Goal: Information Seeking & Learning: Understand process/instructions

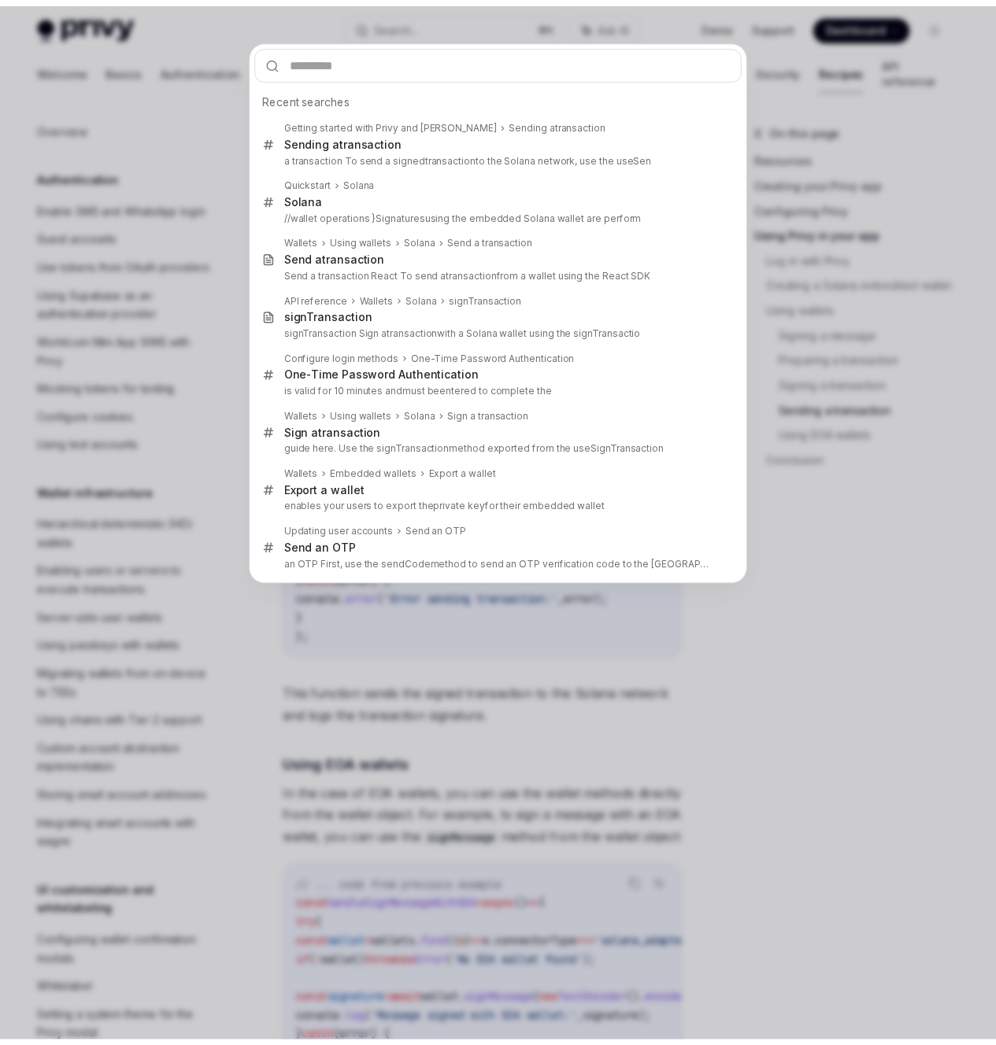
scroll to position [1976, 0]
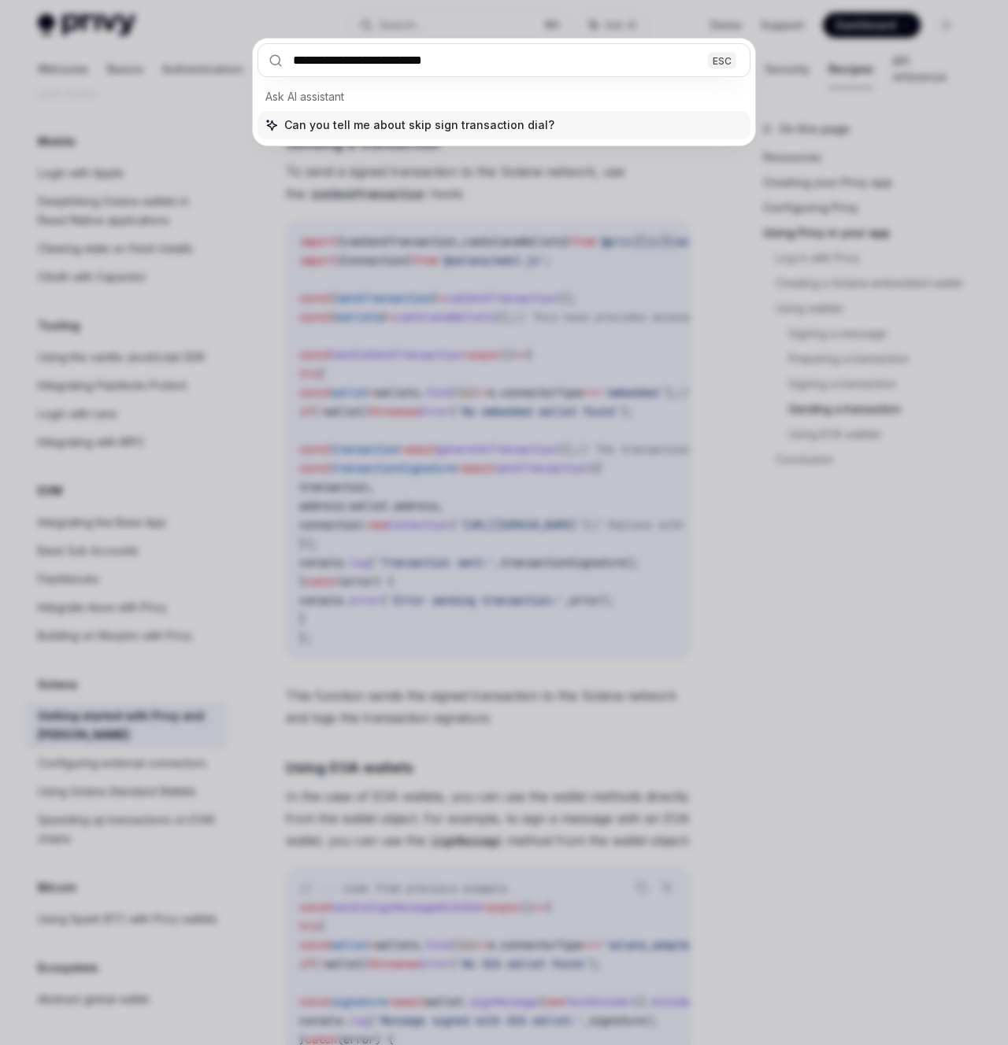
type input "**********"
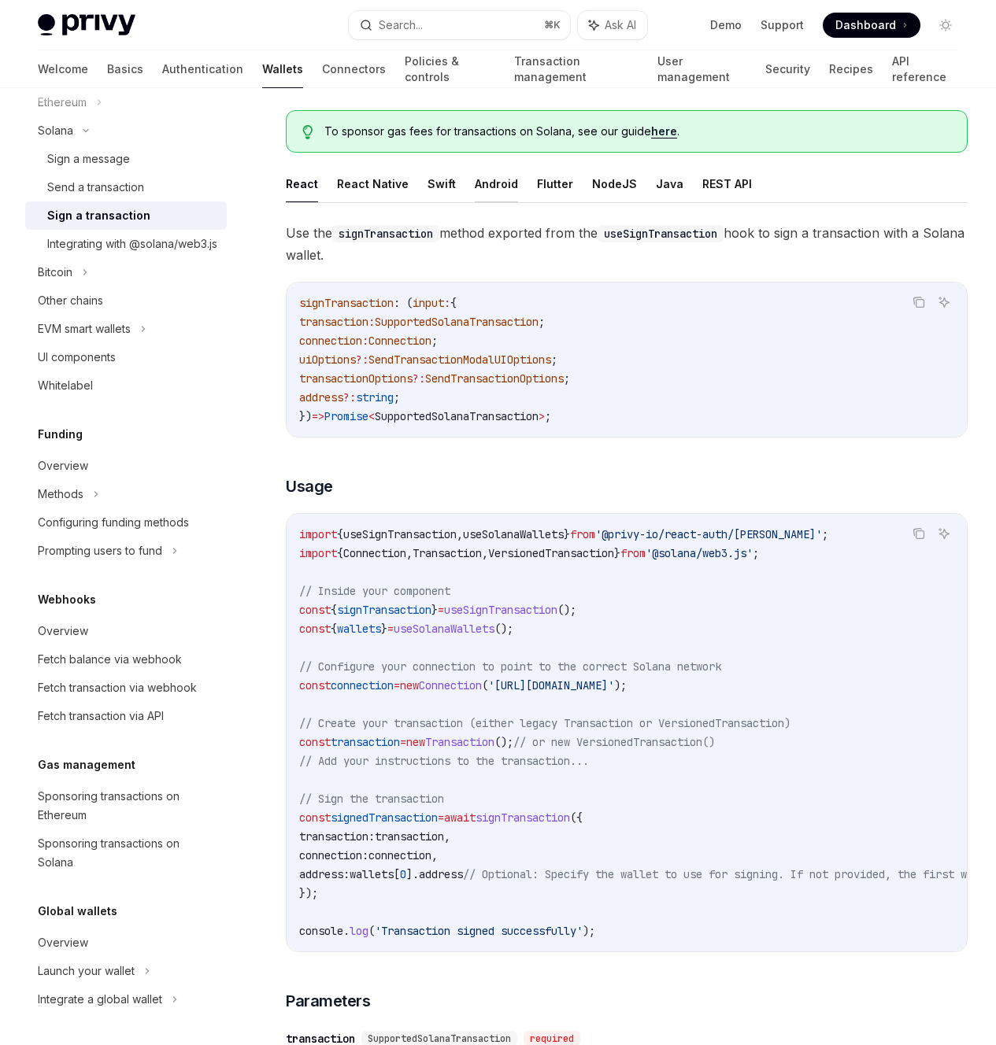
scroll to position [449, 0]
click at [500, 187] on button "Android" at bounding box center [496, 183] width 43 height 37
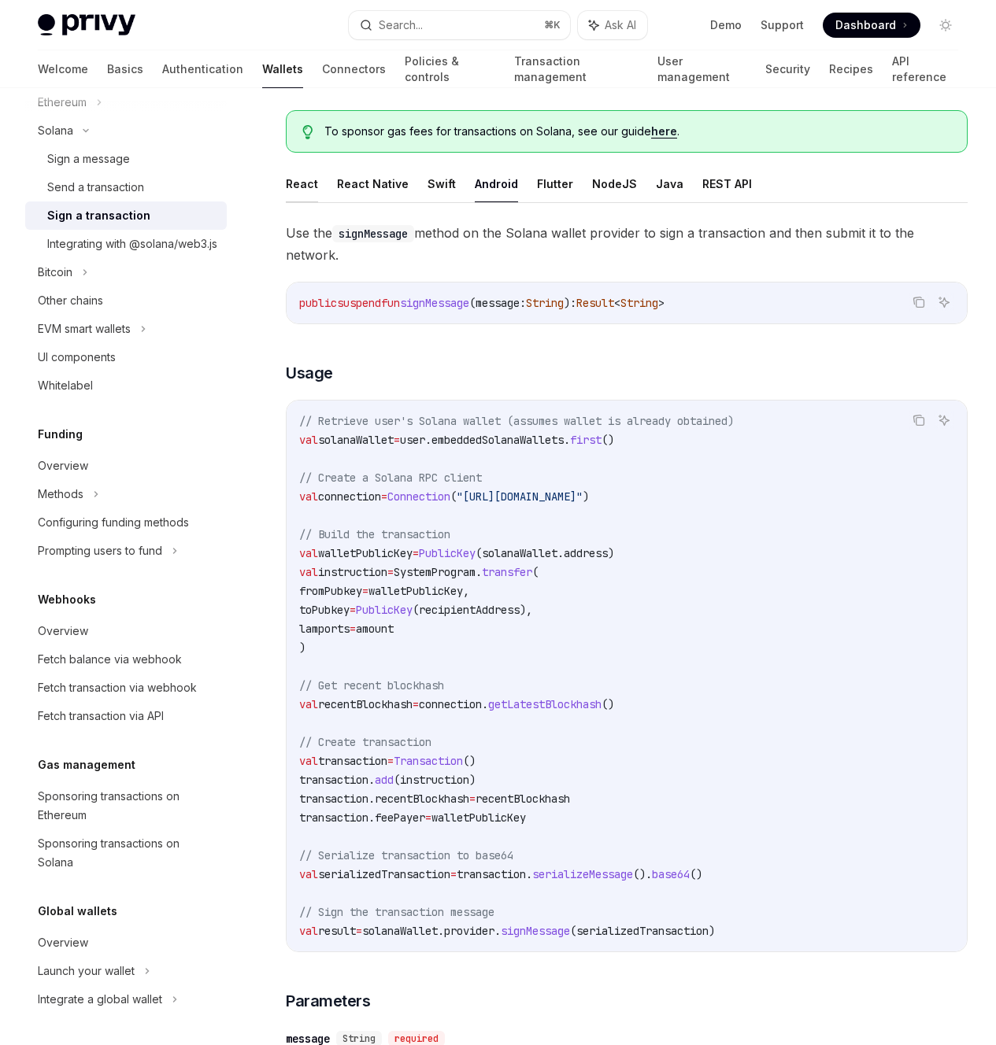
click at [298, 198] on button "React" at bounding box center [302, 183] width 32 height 37
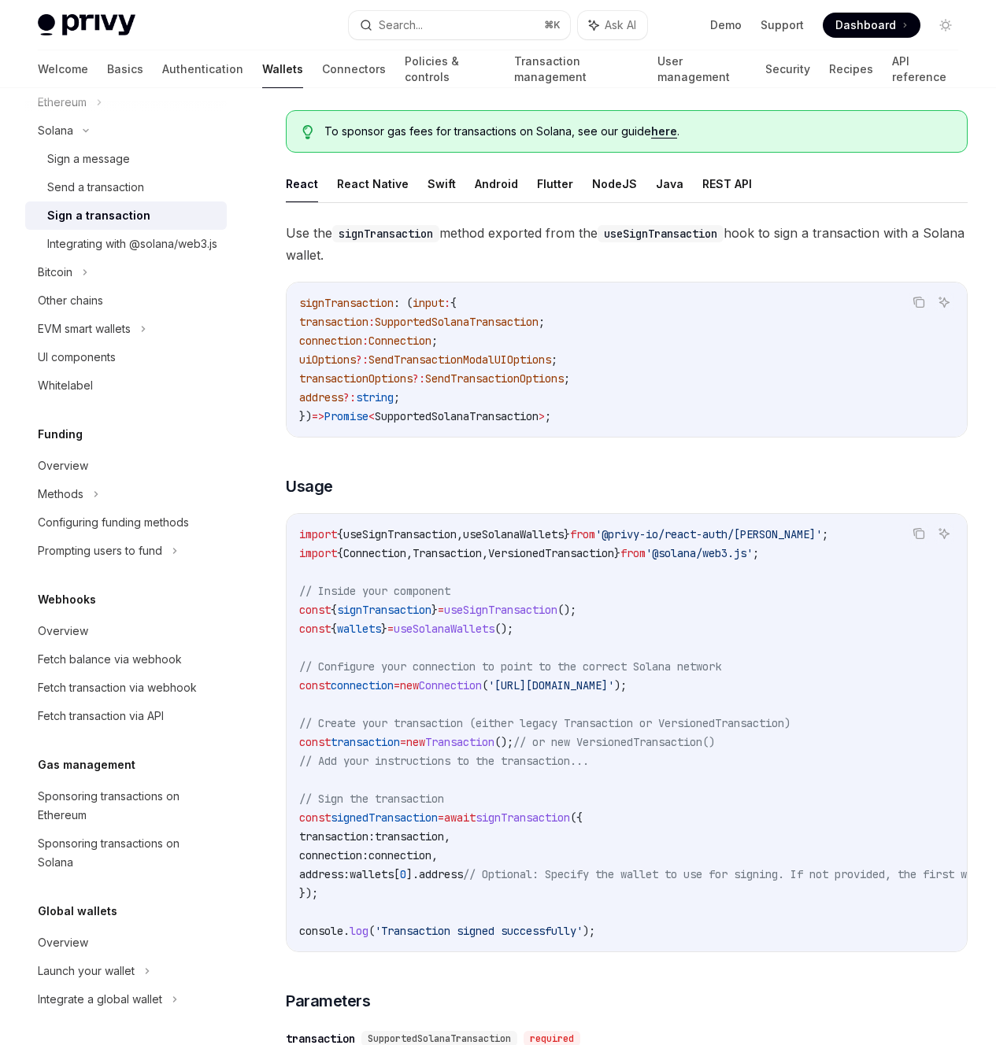
click at [0, 0] on div "On this page Usage Parameters Response Sign all transactions Usage Parameters R…" at bounding box center [0, 0] width 0 height 0
click at [529, 249] on span "Use the signTransaction method exported from the useSignTransaction hook to sig…" at bounding box center [627, 244] width 682 height 44
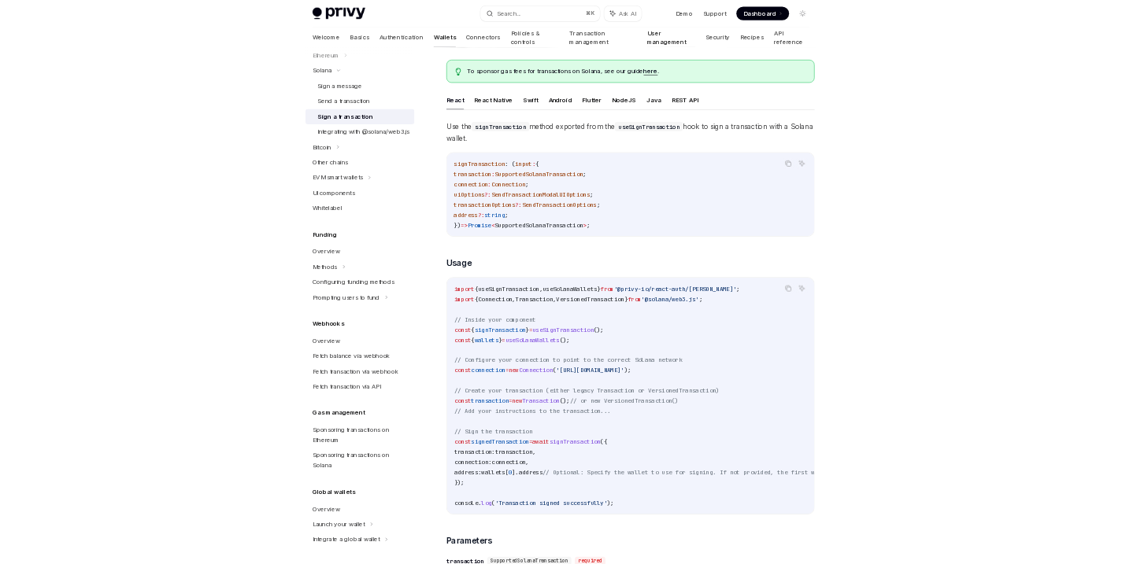
scroll to position [845, 0]
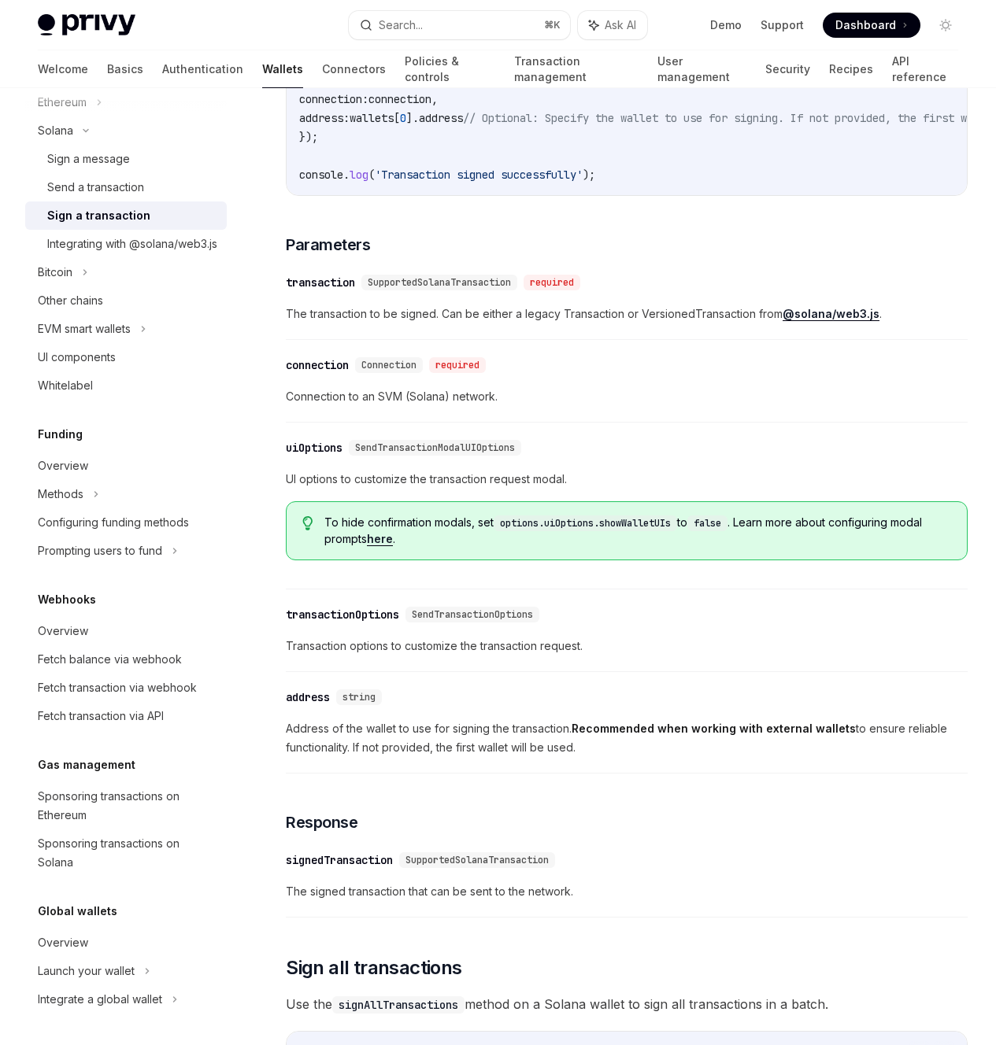
type textarea "*"
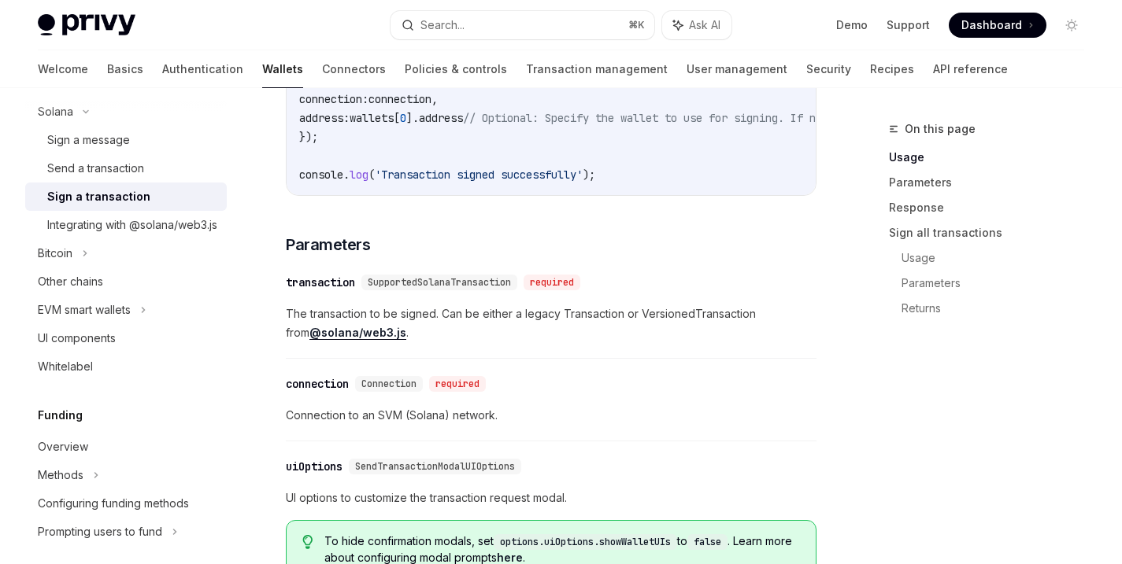
scroll to position [449, 0]
